Goal: Transaction & Acquisition: Obtain resource

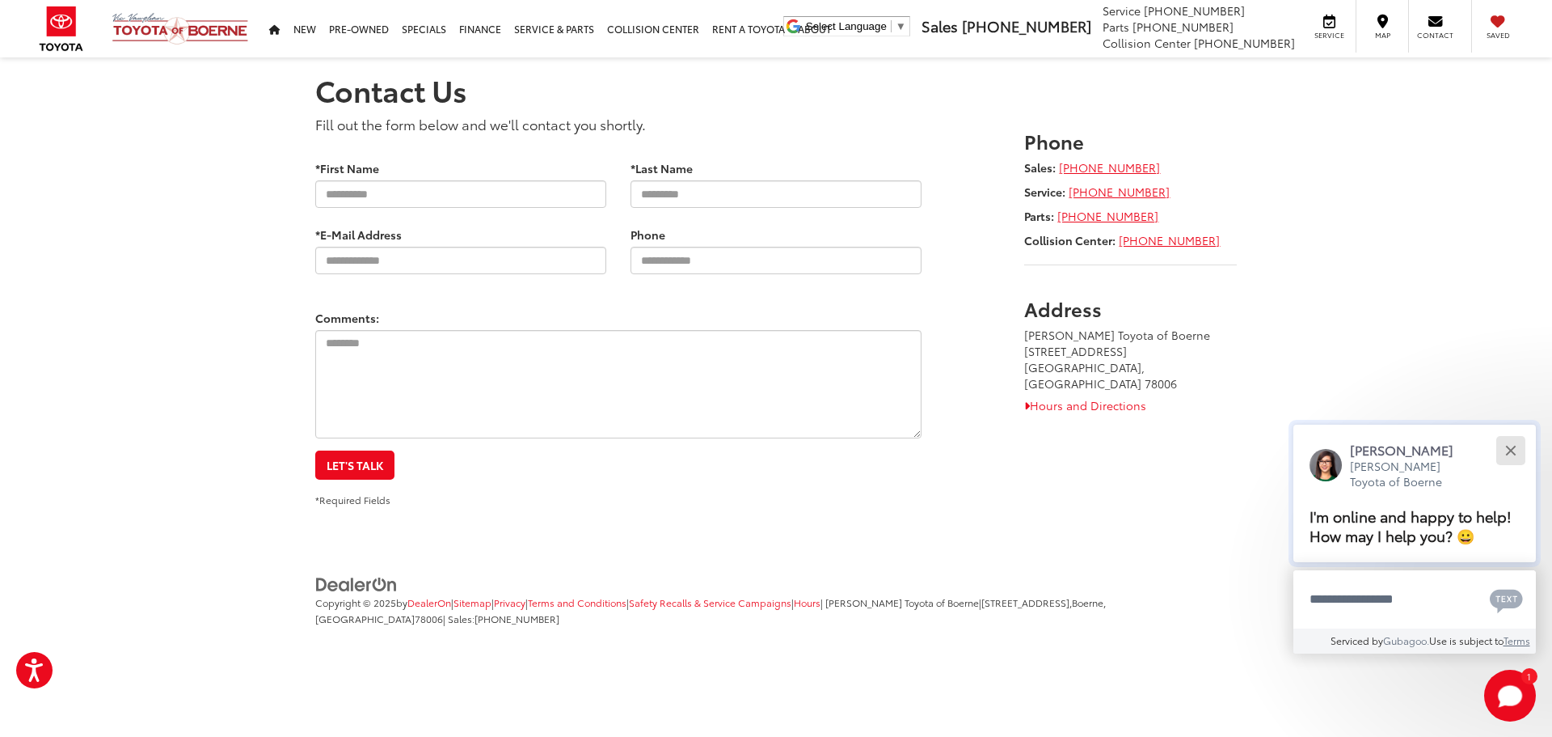
click at [1506, 447] on div "Close" at bounding box center [1511, 450] width 11 height 11
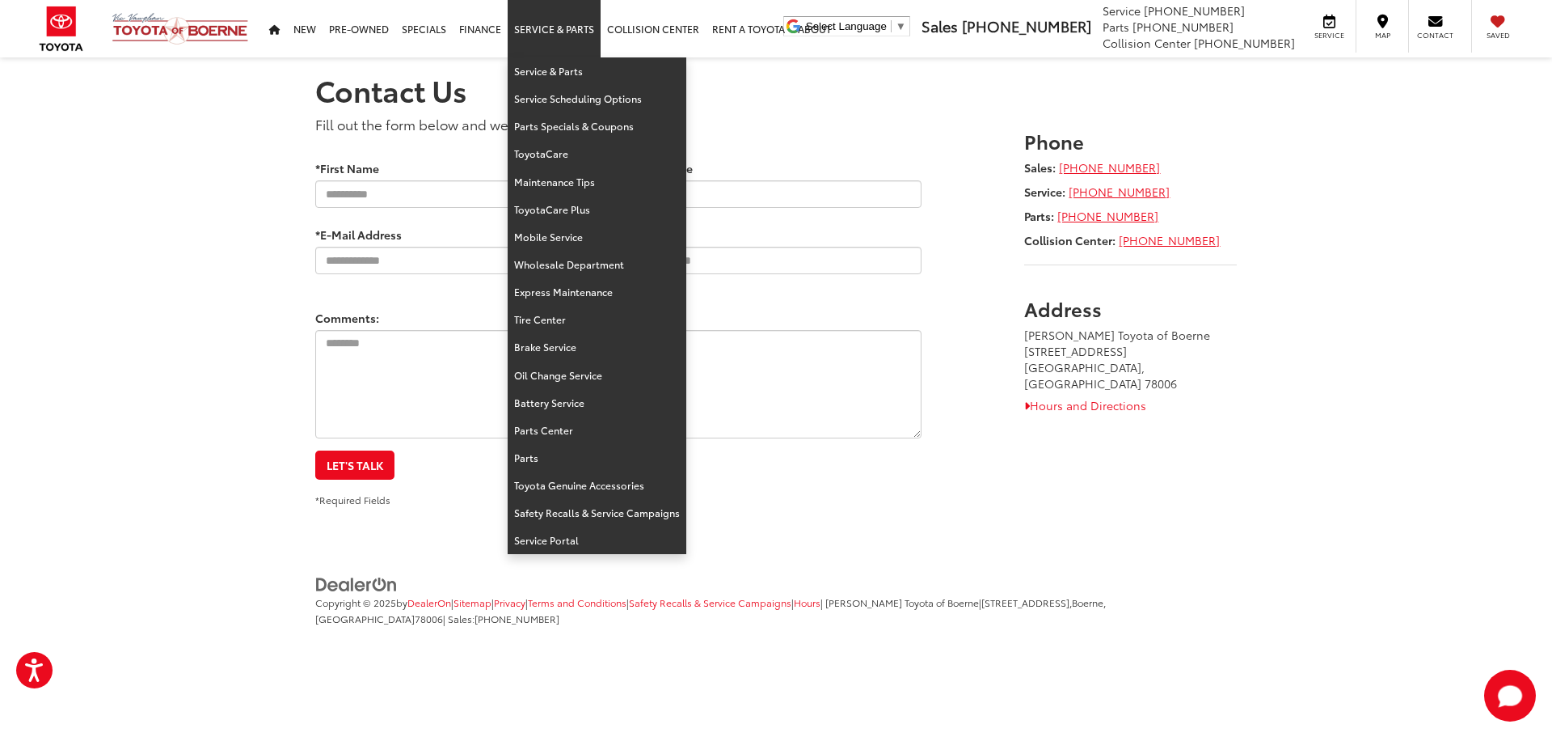
click at [581, 32] on link "Service & Parts" at bounding box center [554, 28] width 93 height 57
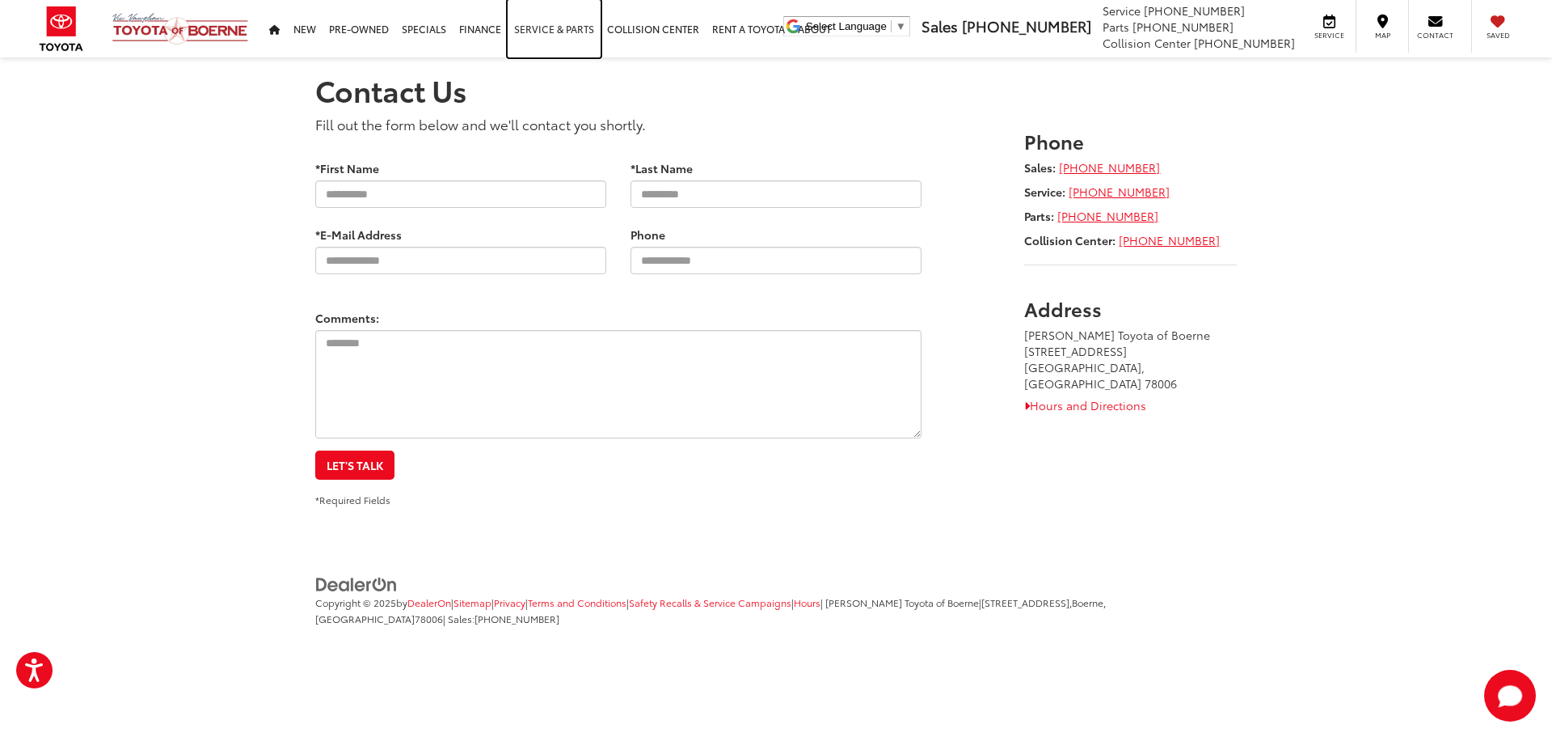
click at [581, 32] on link "Service & Parts" at bounding box center [554, 28] width 93 height 57
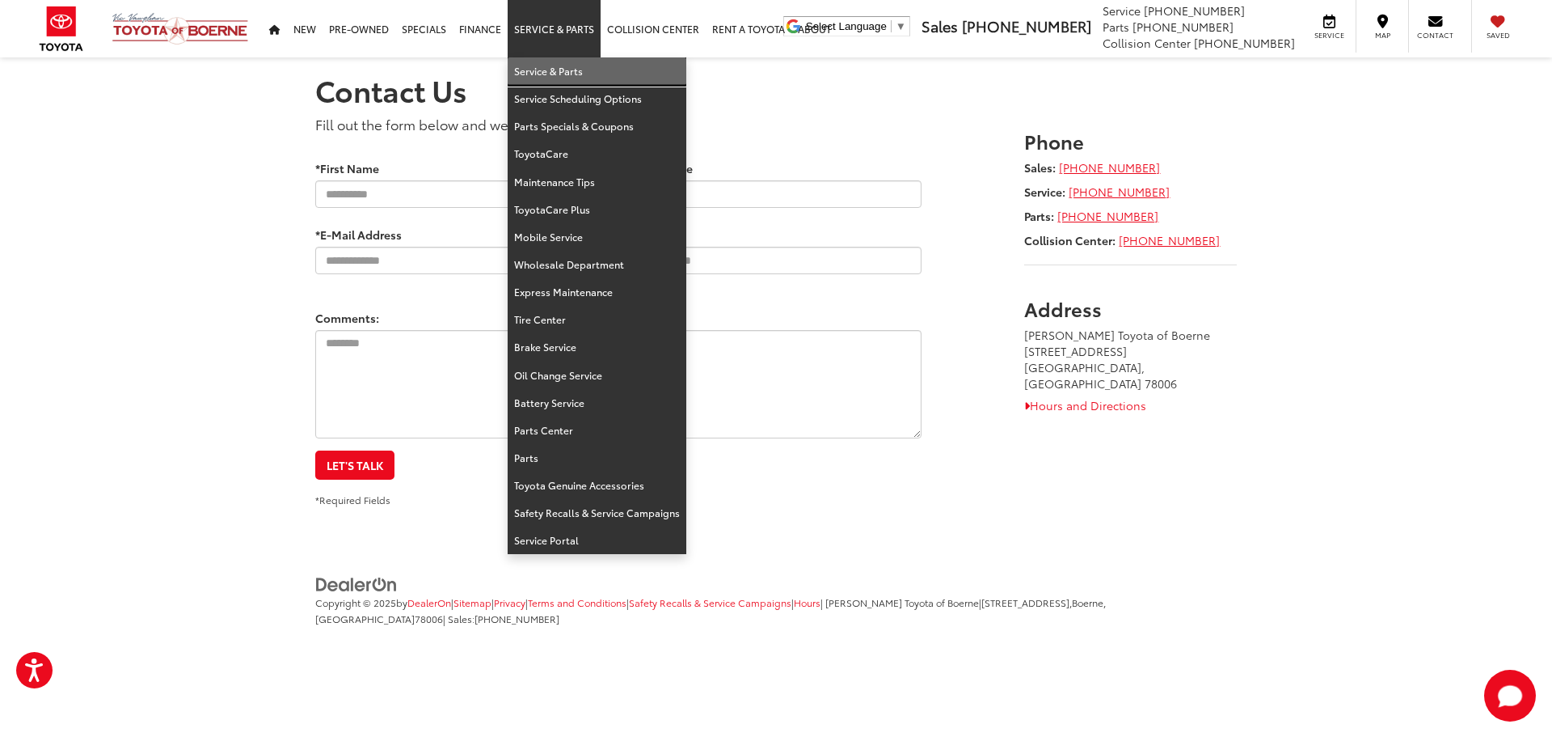
click at [549, 62] on link "Service & Parts" at bounding box center [597, 70] width 179 height 27
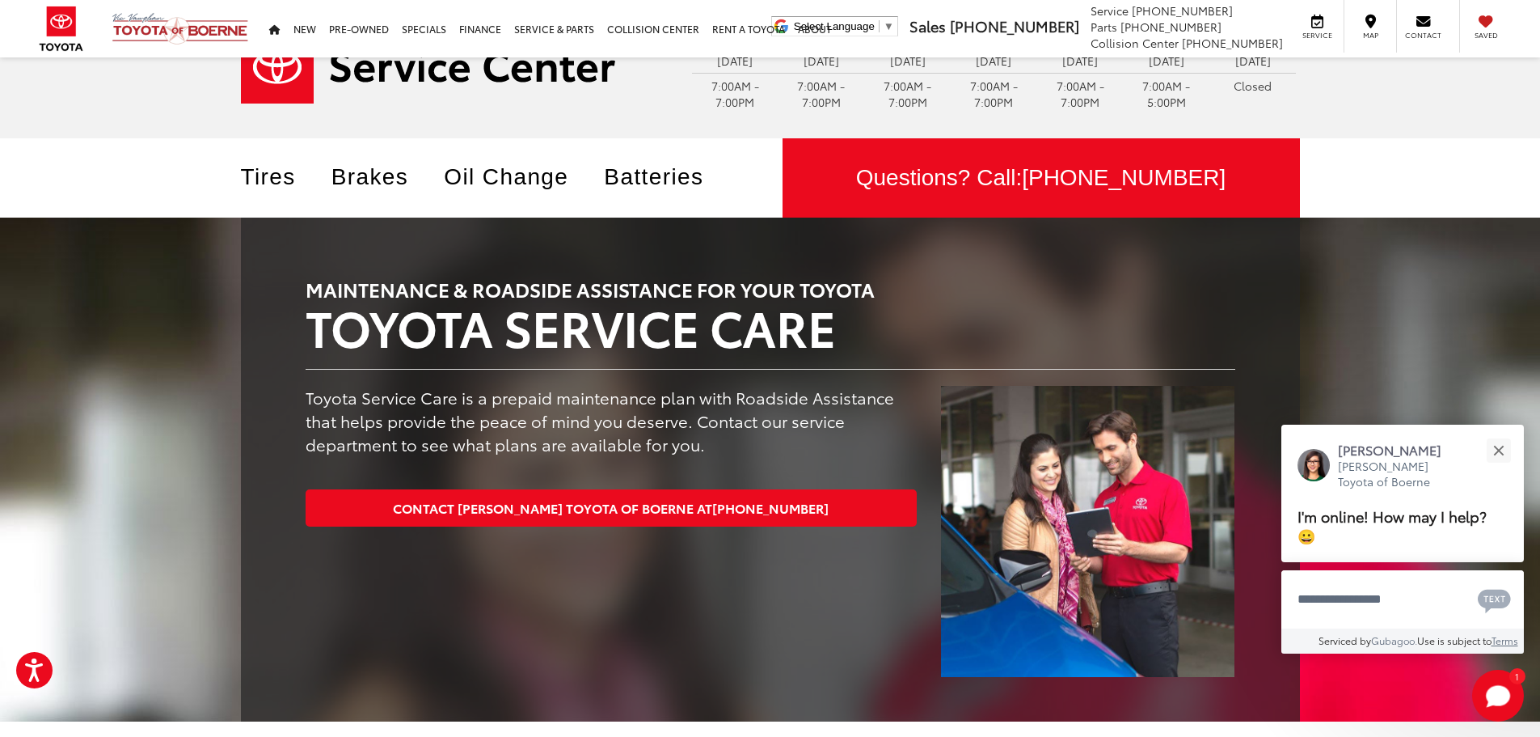
scroll to position [53, 0]
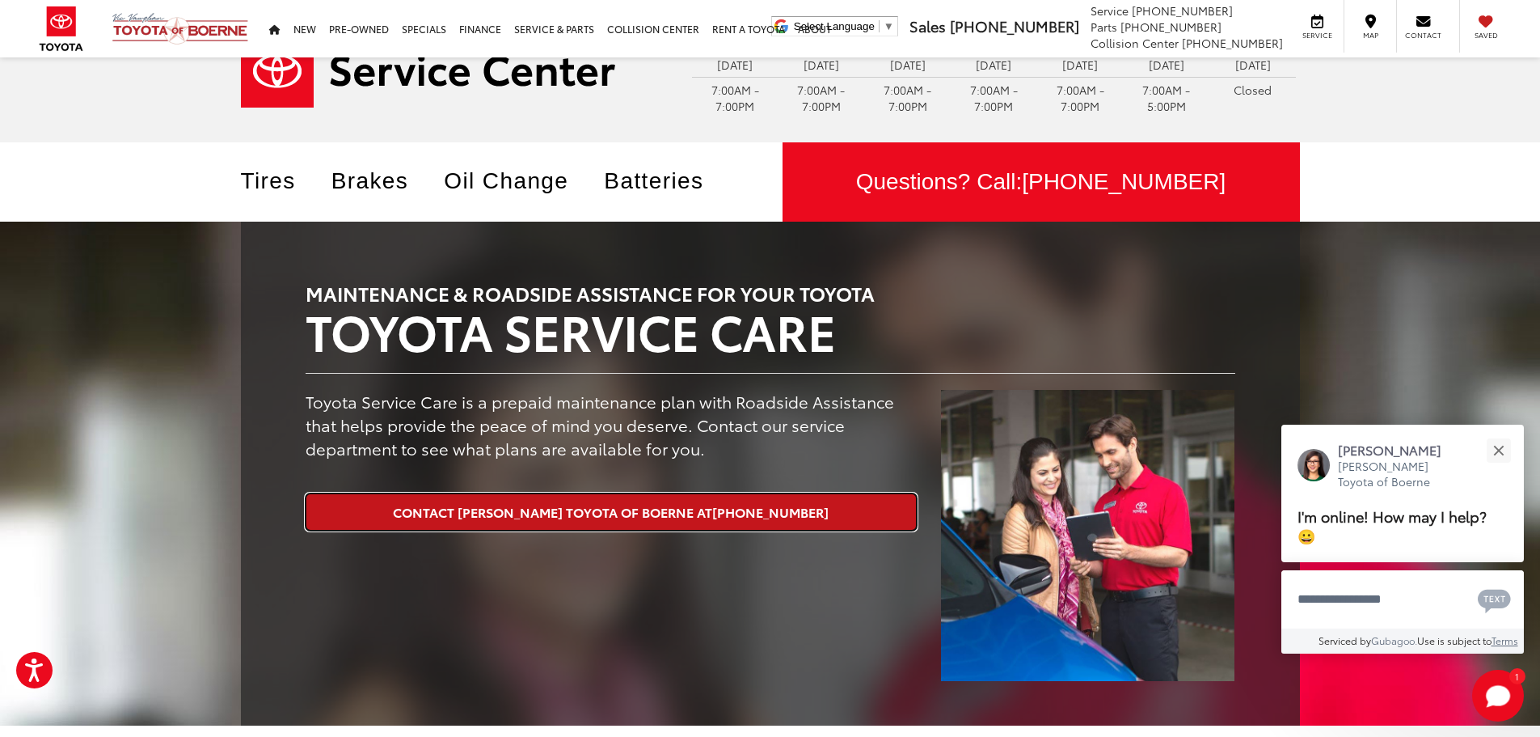
click at [635, 510] on link "Contact [PERSON_NAME] Toyota of Boerne at [PHONE_NUMBER]" at bounding box center [612, 511] width 612 height 36
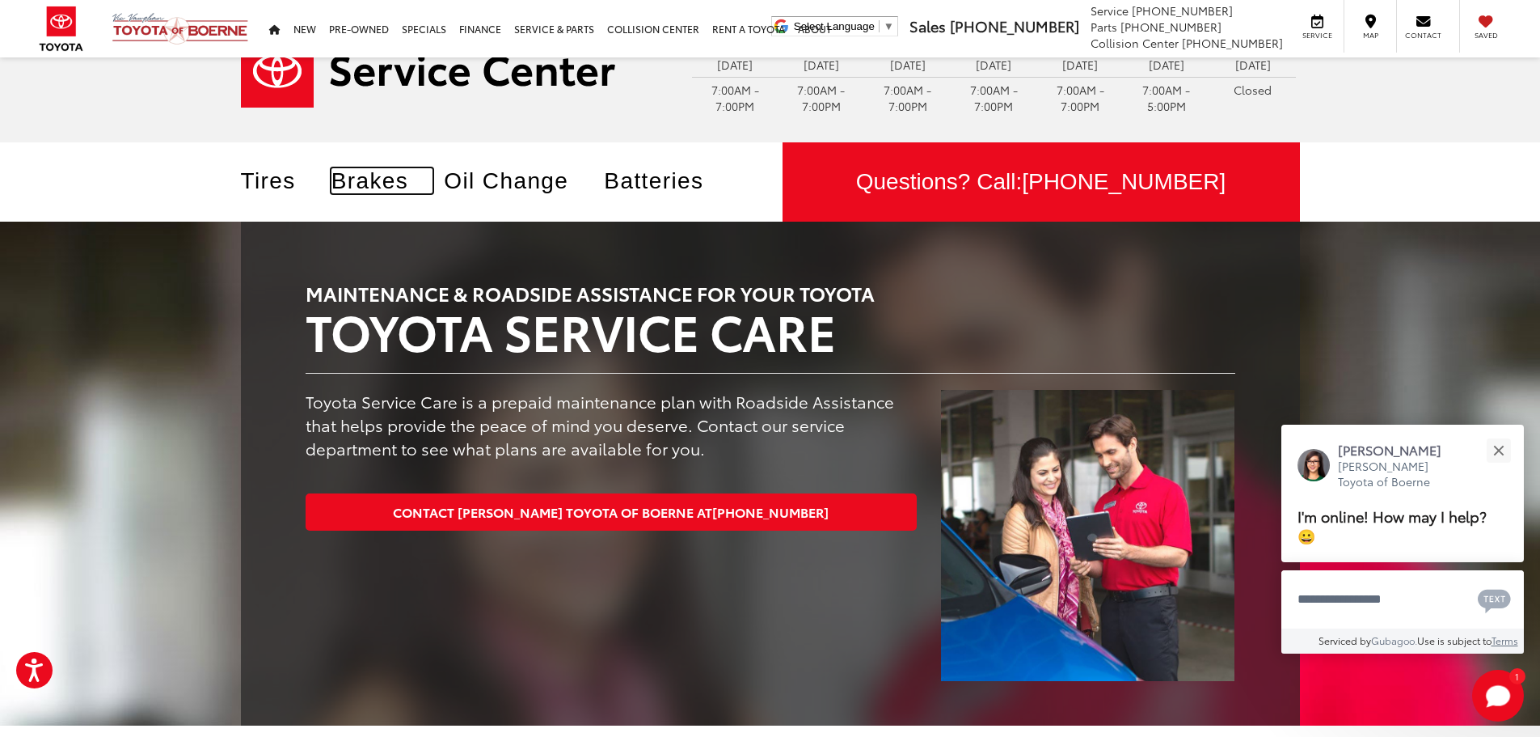
click at [363, 171] on link "Brakes" at bounding box center [383, 180] width 102 height 25
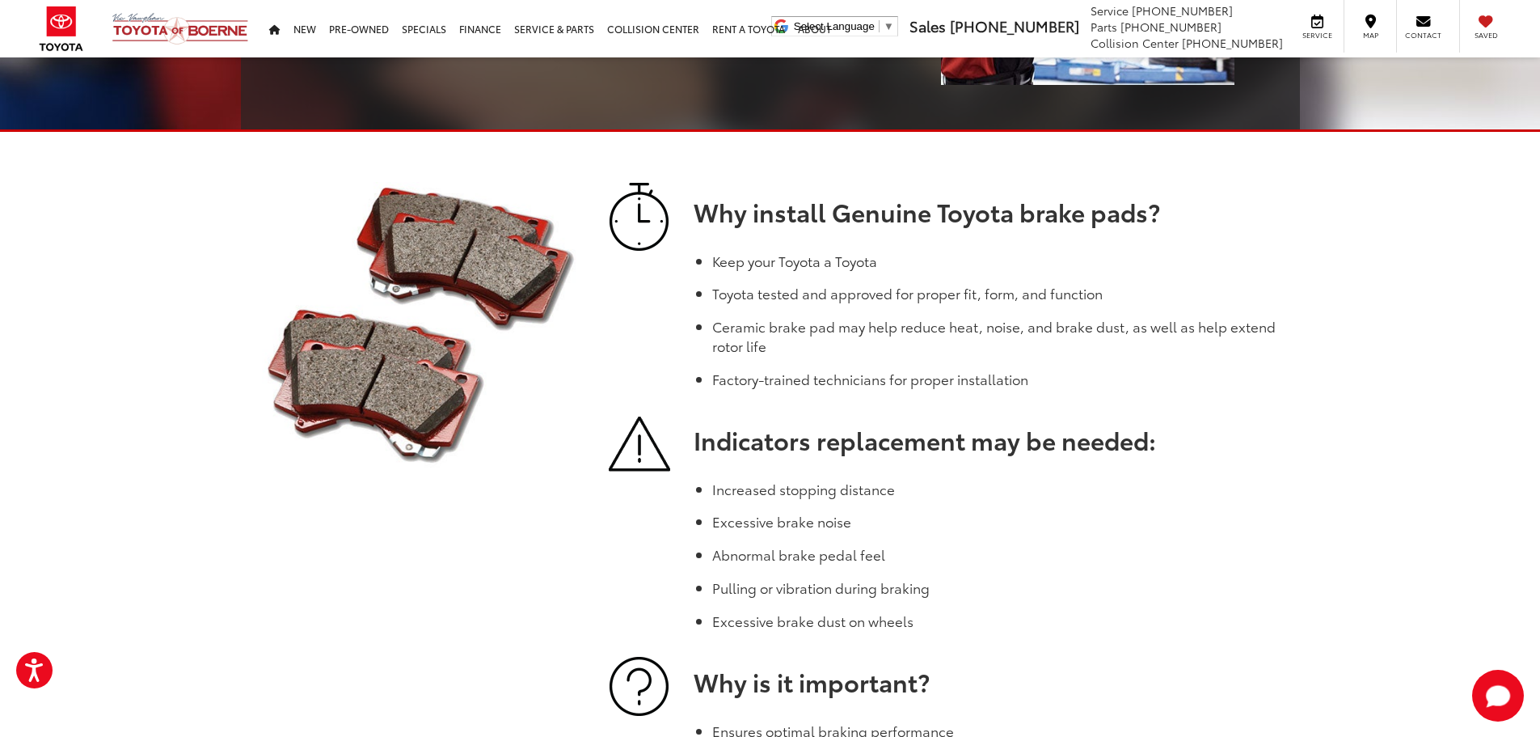
scroll to position [647, 0]
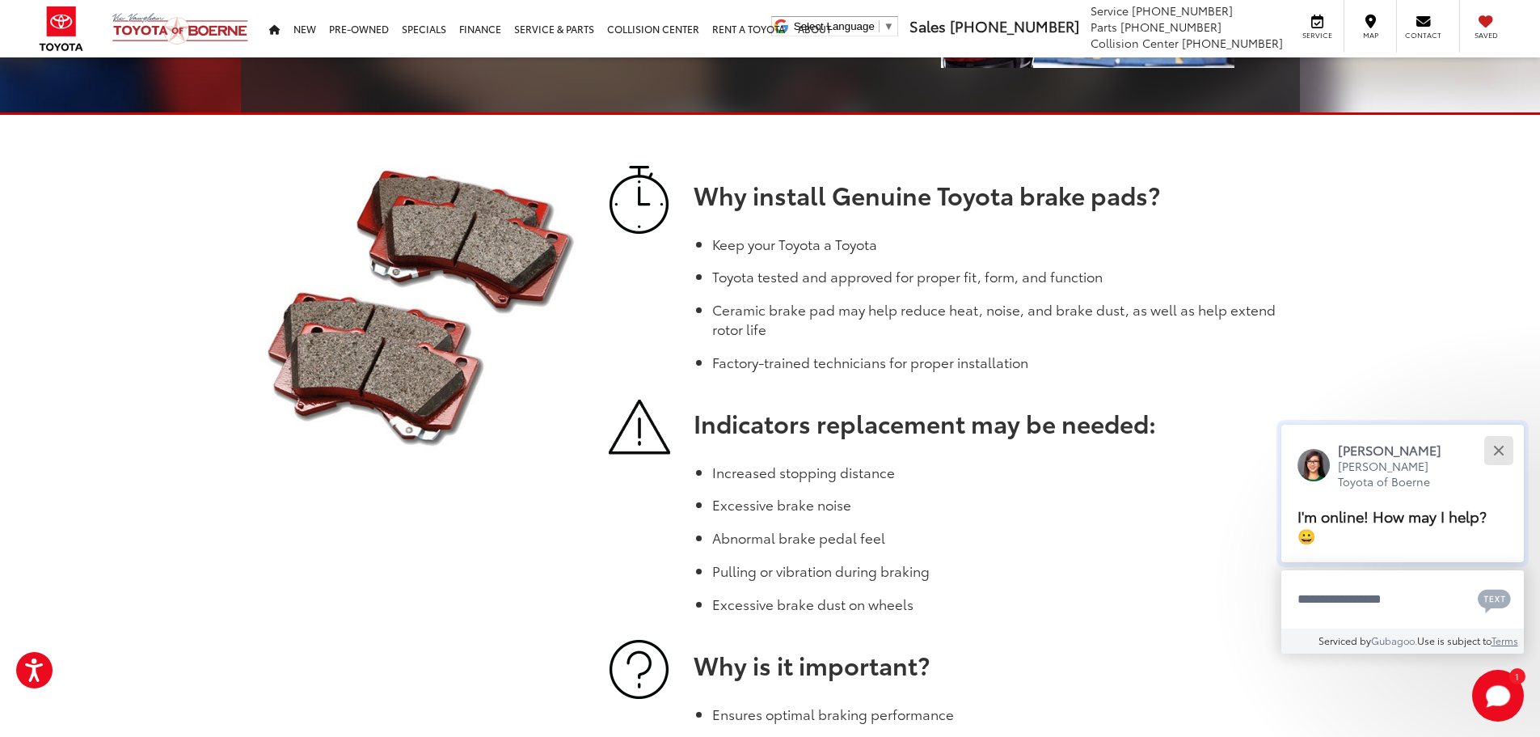
click at [1497, 447] on div "Close" at bounding box center [1498, 450] width 11 height 11
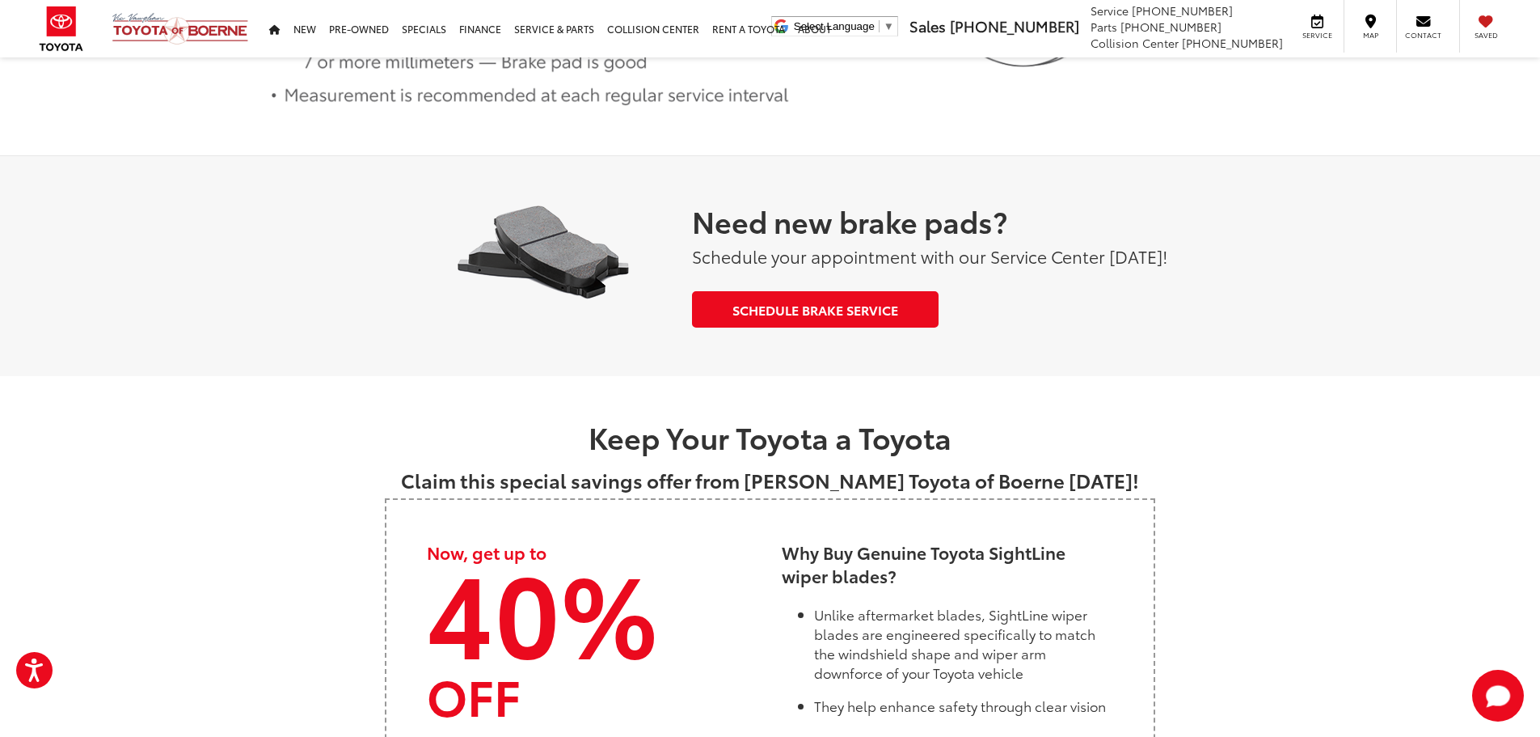
scroll to position [2021, 0]
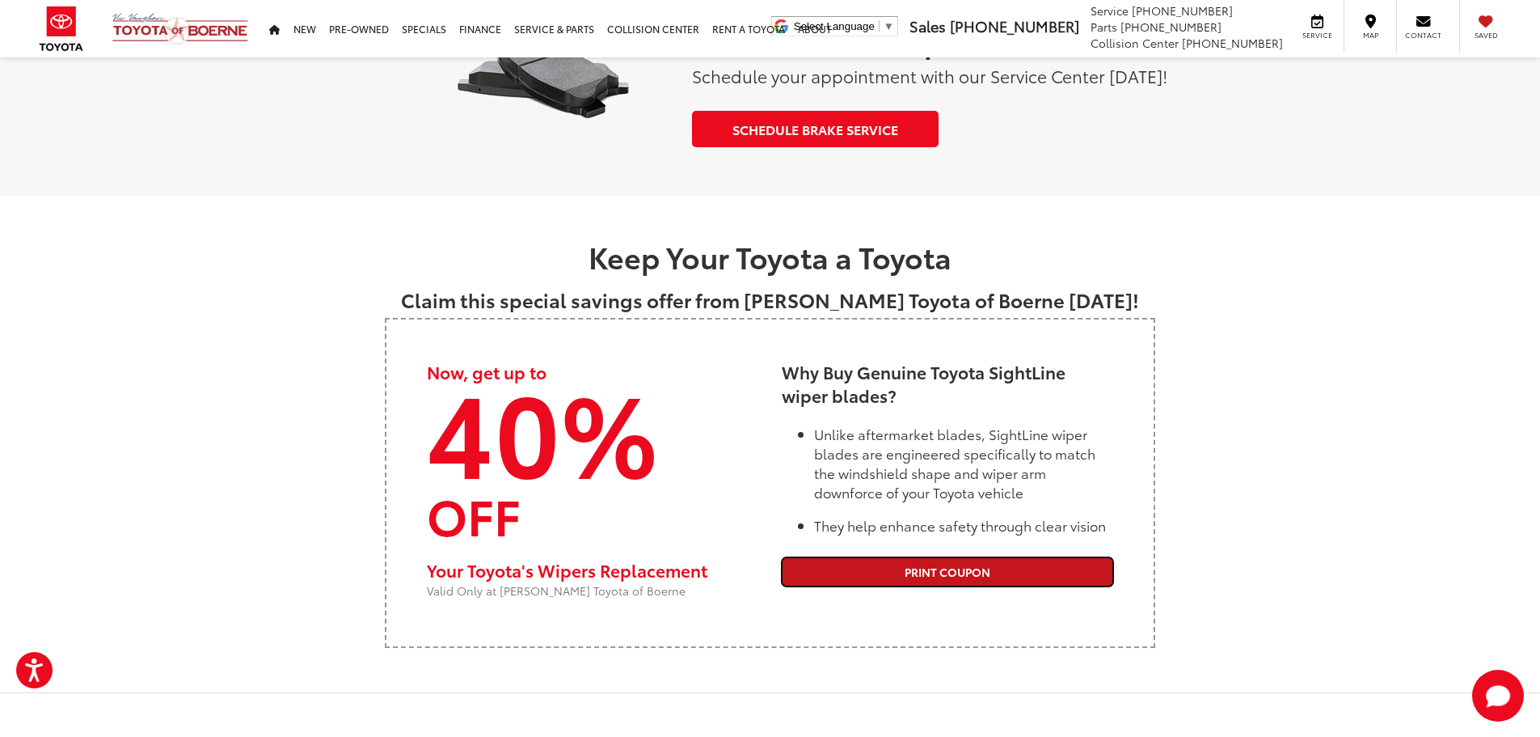
click at [918, 578] on link "Print Coupon" at bounding box center [948, 571] width 332 height 29
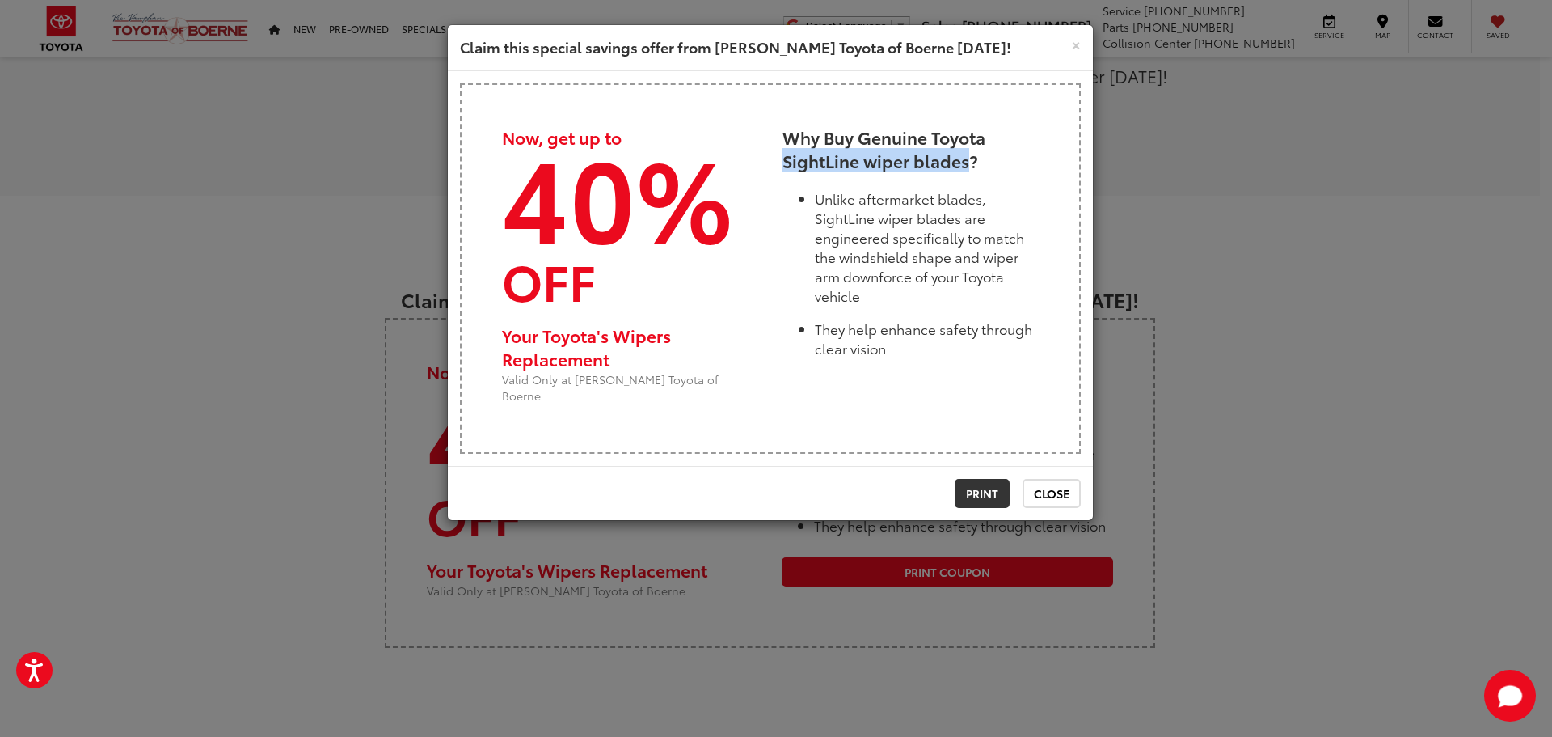
drag, startPoint x: 966, startPoint y: 159, endPoint x: 784, endPoint y: 166, distance: 182.0
click at [784, 166] on strong "Why Buy Genuine Toyota SightLine wiper blades?" at bounding box center [884, 149] width 203 height 48
click at [754, 226] on p "40%" at bounding box center [630, 193] width 256 height 89
drag, startPoint x: 824, startPoint y: 159, endPoint x: 788, endPoint y: 167, distance: 36.3
click at [788, 167] on strong "Why Buy Genuine Toyota SightLine wiper blades?" at bounding box center [884, 149] width 203 height 48
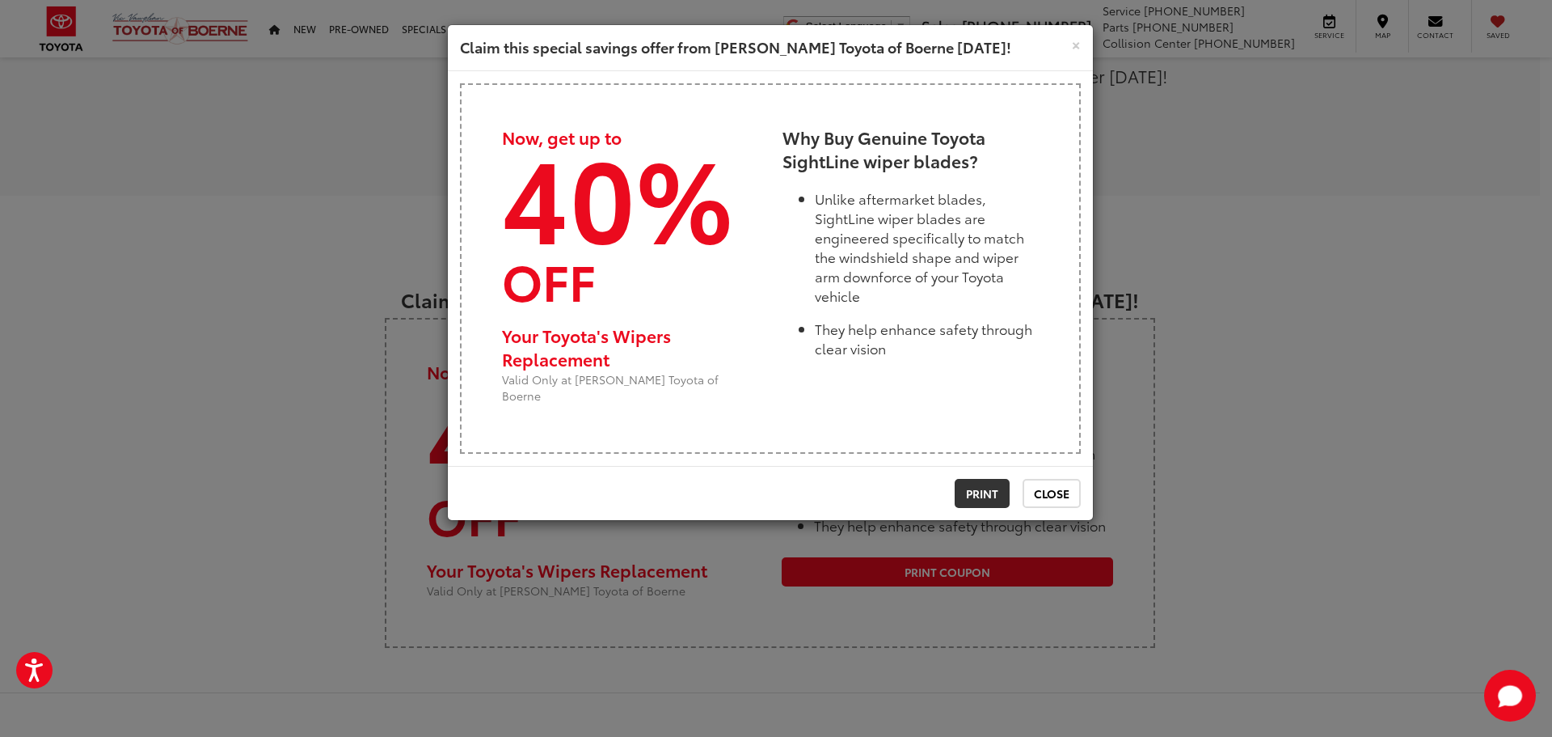
click at [961, 326] on li "They help enhance safety through clear vision" at bounding box center [927, 331] width 224 height 53
click at [633, 185] on strong "40%" at bounding box center [617, 192] width 231 height 161
drag, startPoint x: 783, startPoint y: 163, endPoint x: 970, endPoint y: 171, distance: 186.9
click at [970, 171] on strong "Why Buy Genuine Toyota SightLine wiper blades?" at bounding box center [884, 149] width 203 height 48
copy strong "SightLine wiper blades"
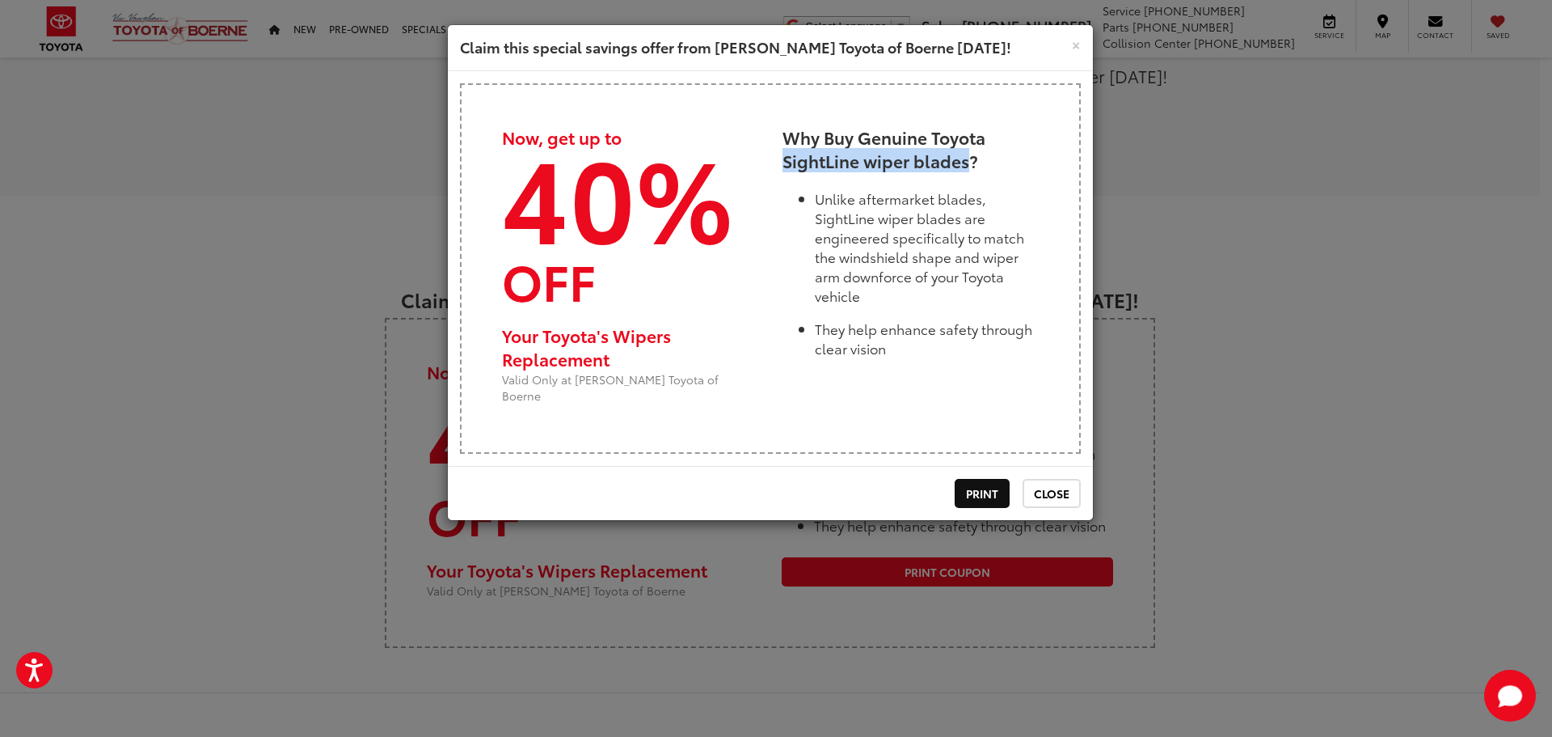
click at [961, 479] on link "Print" at bounding box center [982, 493] width 55 height 29
click at [1045, 479] on button "Close" at bounding box center [1052, 493] width 58 height 29
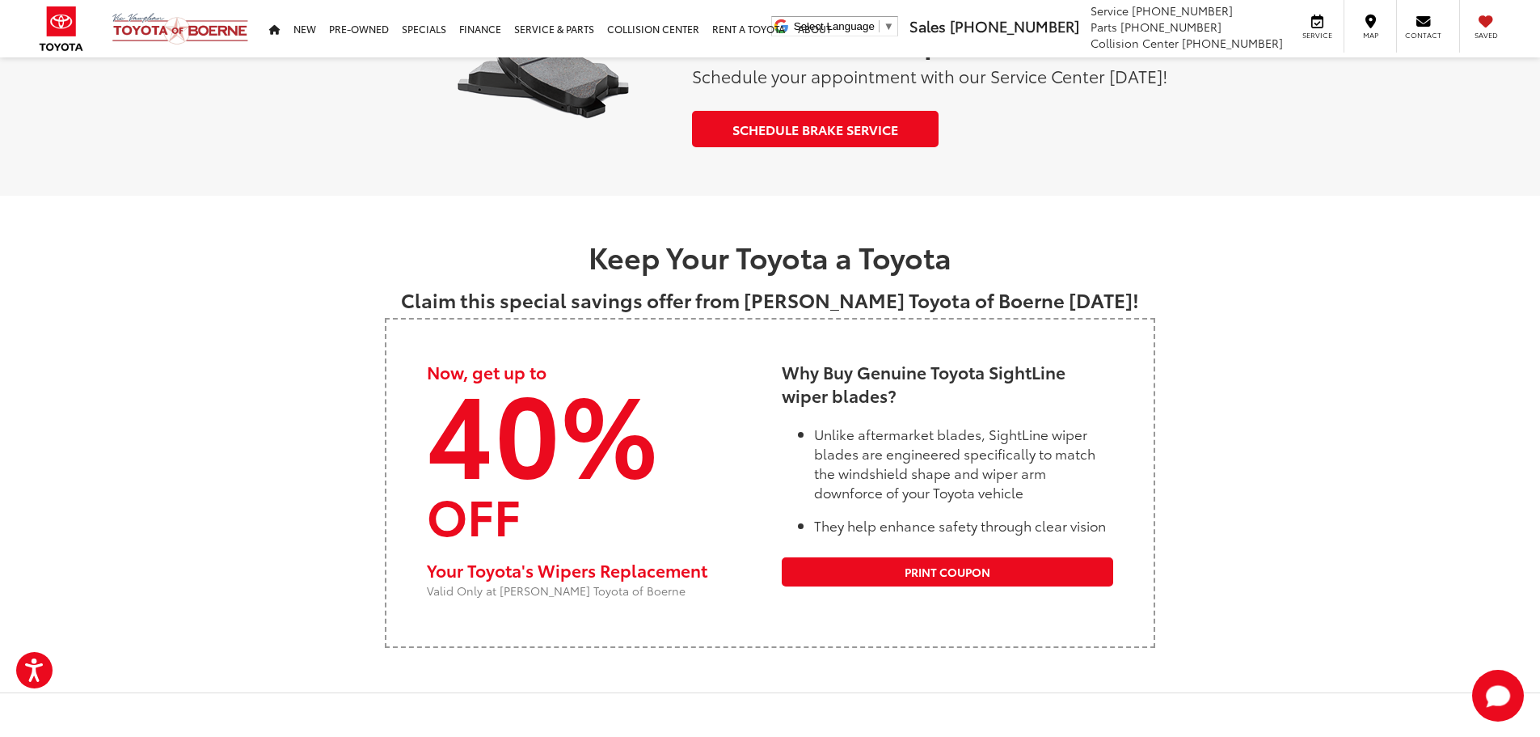
click at [1152, 348] on div "Now, get up to 40% OFF Your Toyota's Wipers Replacement Valid Only at Vic Vaugh…" at bounding box center [770, 483] width 771 height 330
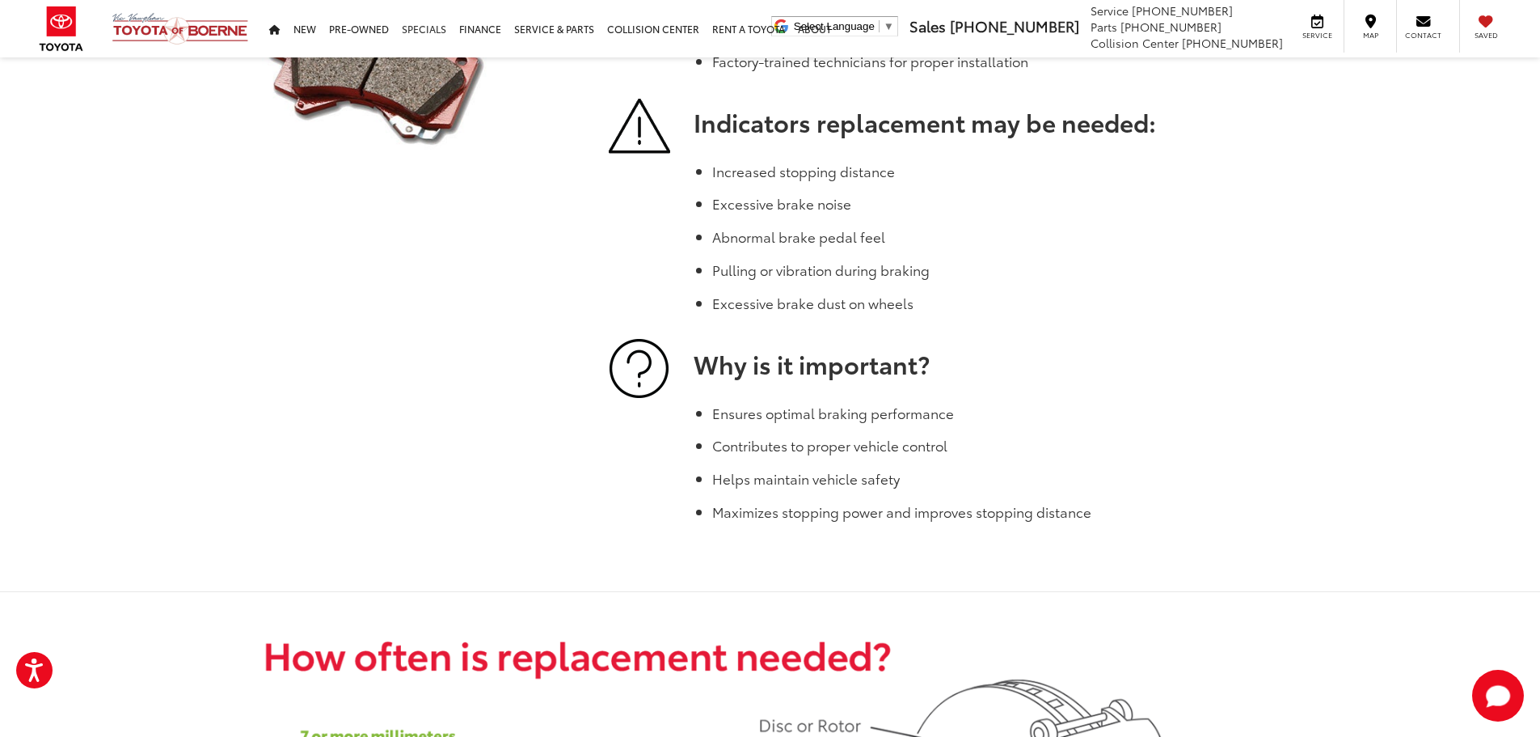
scroll to position [728, 0]
